Goal: Navigation & Orientation: Find specific page/section

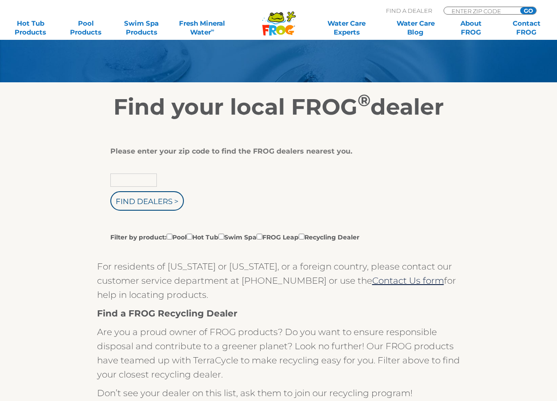
click at [146, 180] on input "text" at bounding box center [133, 180] width 47 height 13
type input "37743"
click at [161, 203] on input "Find Dealers >" at bounding box center [147, 200] width 74 height 19
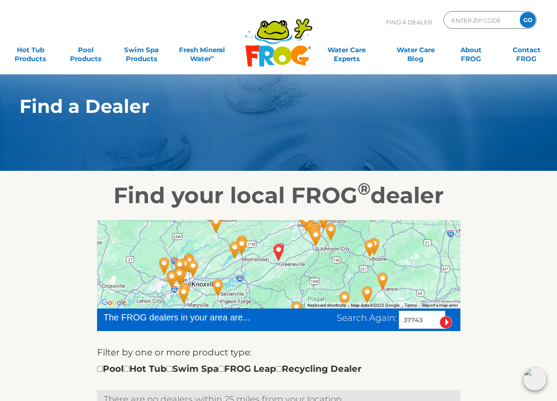
click at [278, 249] on img "BAILEYTON, TN 37743" at bounding box center [278, 253] width 20 height 24
click at [129, 368] on input "checkbox" at bounding box center [127, 369] width 6 height 6
checkbox input "true"
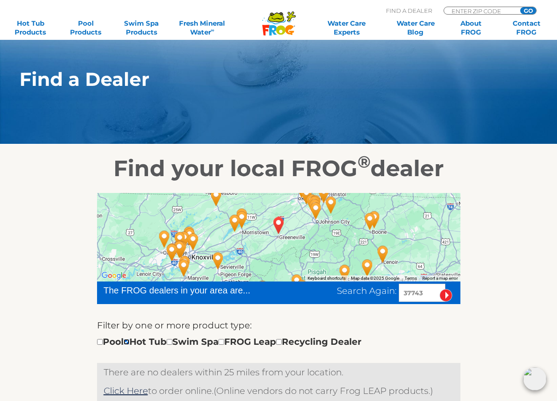
scroll to position [133, 0]
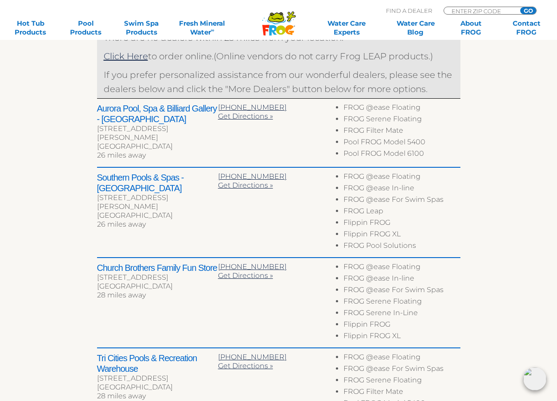
scroll to position [442, 0]
